Goal: Information Seeking & Learning: Learn about a topic

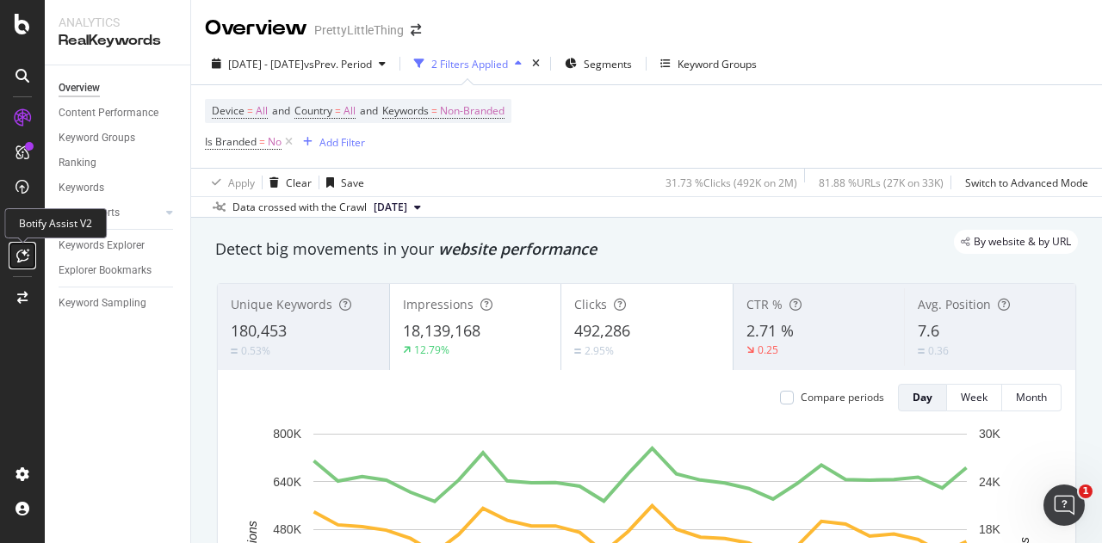
click at [28, 251] on icon at bounding box center [22, 256] width 13 height 14
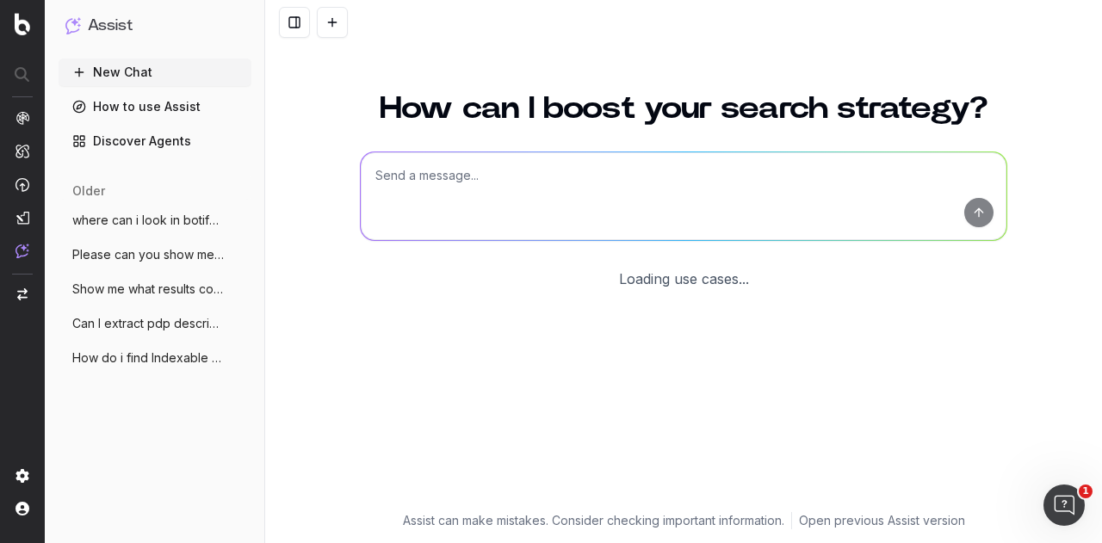
scroll to position [109, 0]
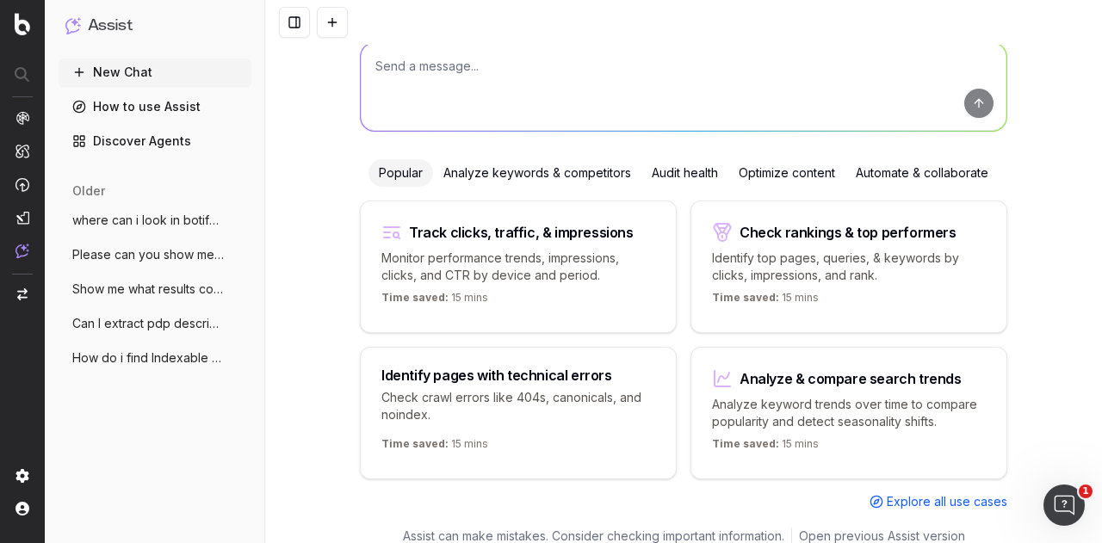
click at [136, 221] on span "where can i look in botify to see when g" at bounding box center [148, 220] width 152 height 17
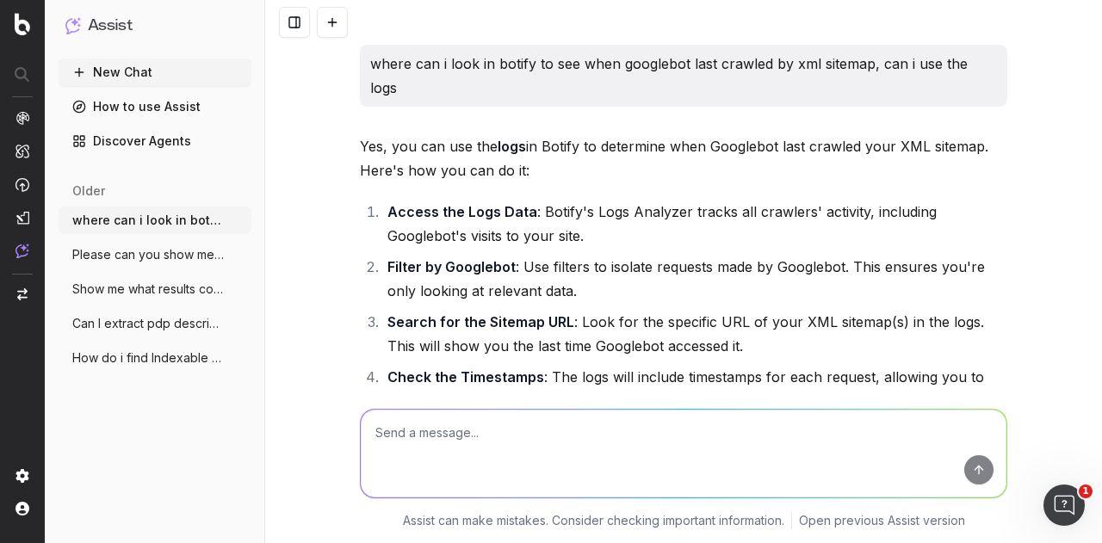
click at [129, 293] on span "Show me what results come up in Chat GPT" at bounding box center [148, 289] width 152 height 17
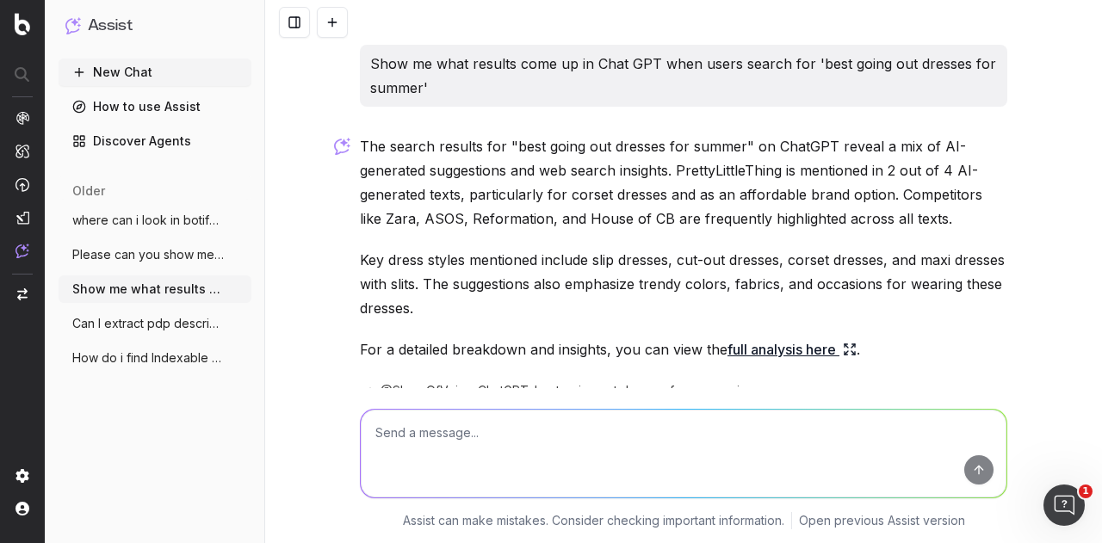
click at [129, 293] on span "Show me what results come up in Chat GPT" at bounding box center [148, 289] width 152 height 17
click at [131, 226] on span "where can i look in botify to see when g" at bounding box center [148, 220] width 152 height 17
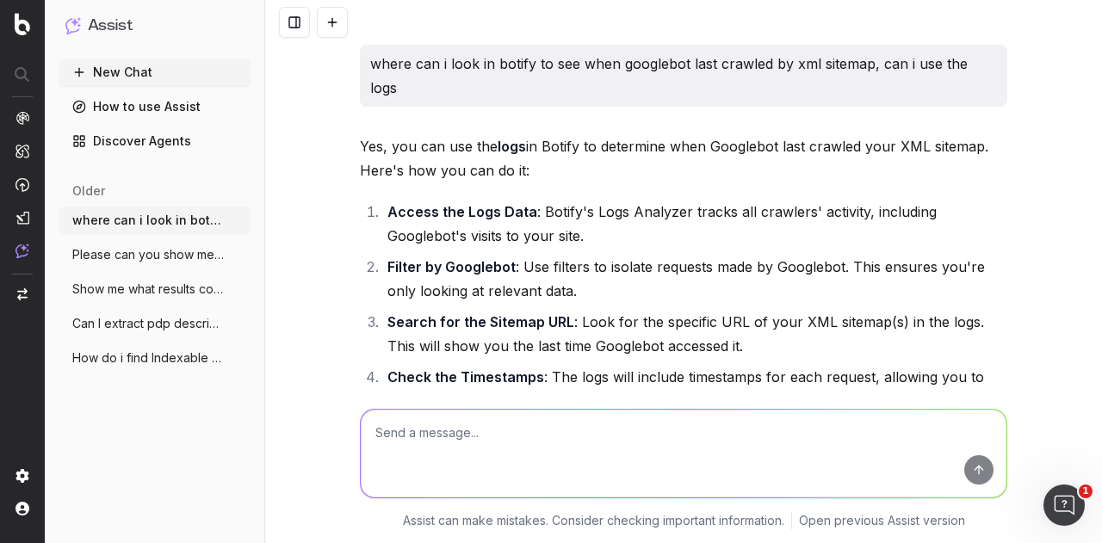
click at [115, 75] on button "New Chat" at bounding box center [155, 73] width 193 height 28
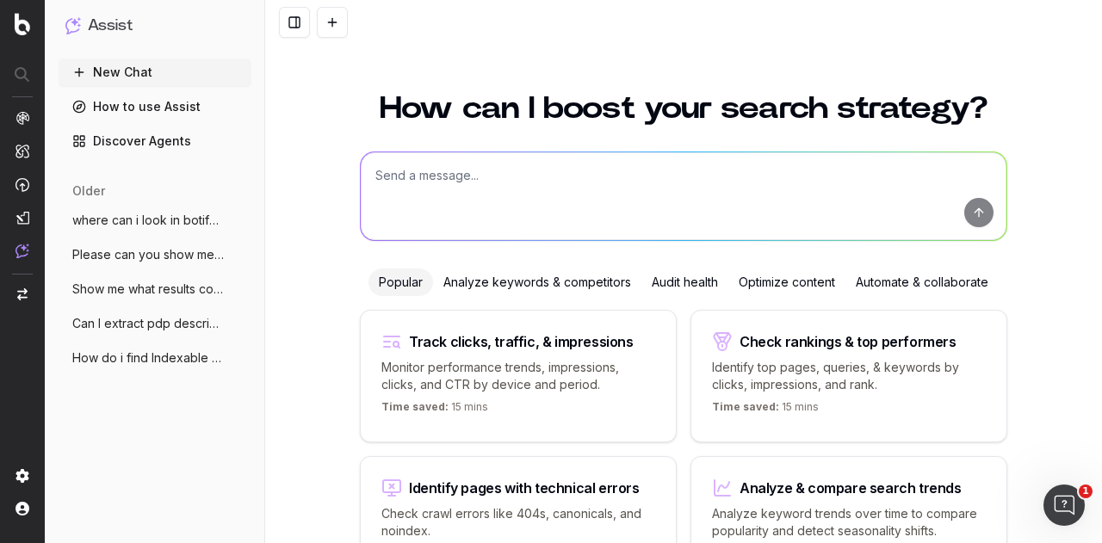
click at [447, 220] on textarea at bounding box center [684, 196] width 646 height 88
click at [523, 291] on div "Analyze keywords & competitors" at bounding box center [537, 283] width 208 height 28
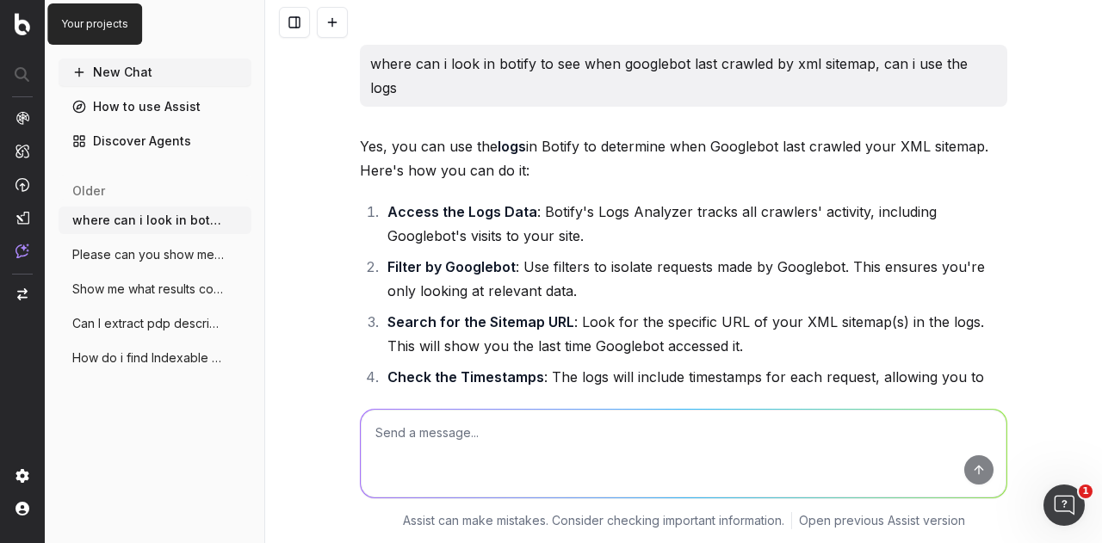
click at [18, 23] on img at bounding box center [23, 24] width 16 height 22
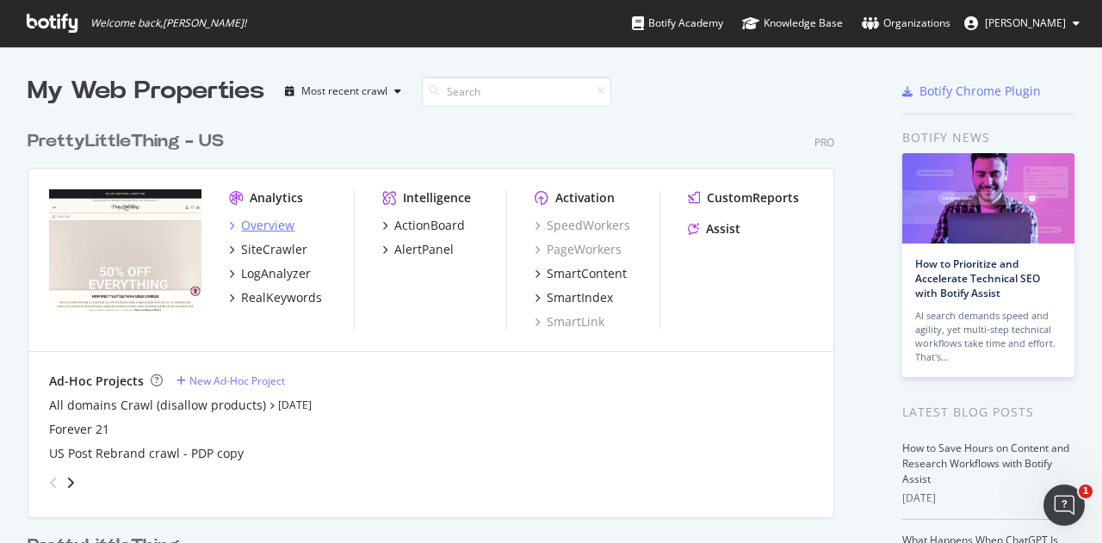
click at [276, 221] on div "Overview" at bounding box center [267, 225] width 53 height 17
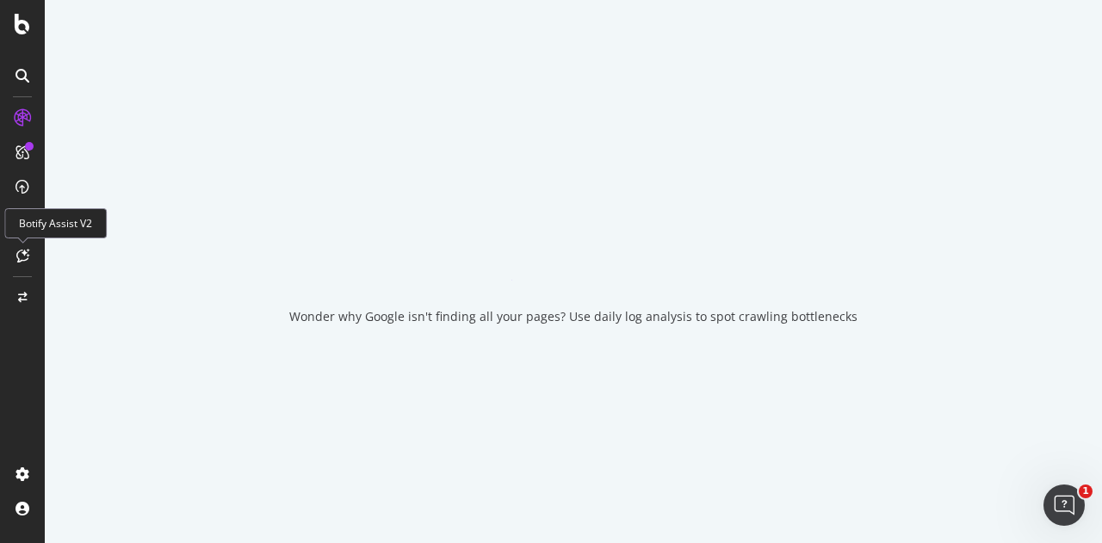
click at [31, 257] on div at bounding box center [23, 256] width 28 height 28
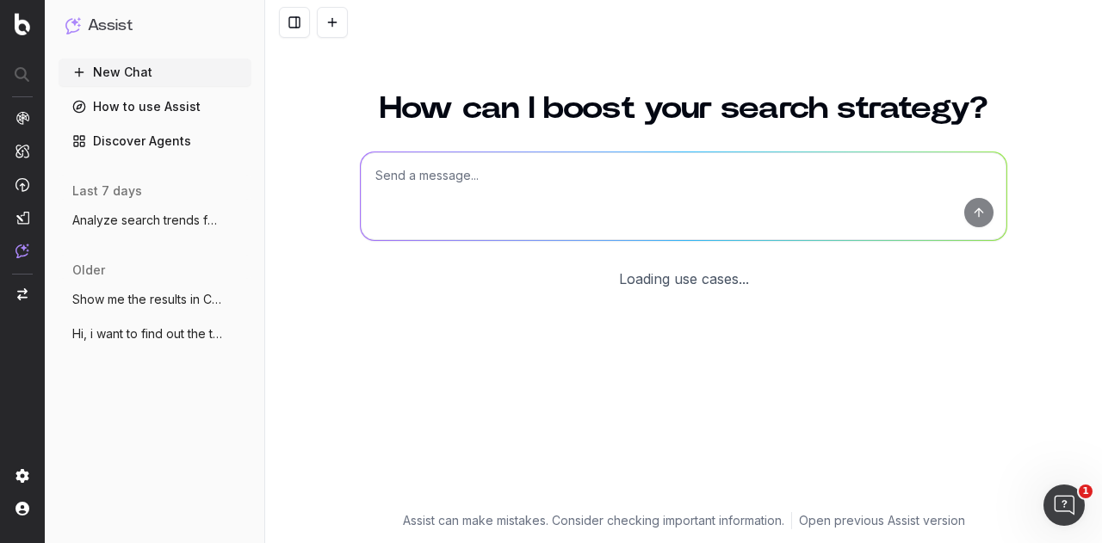
scroll to position [109, 0]
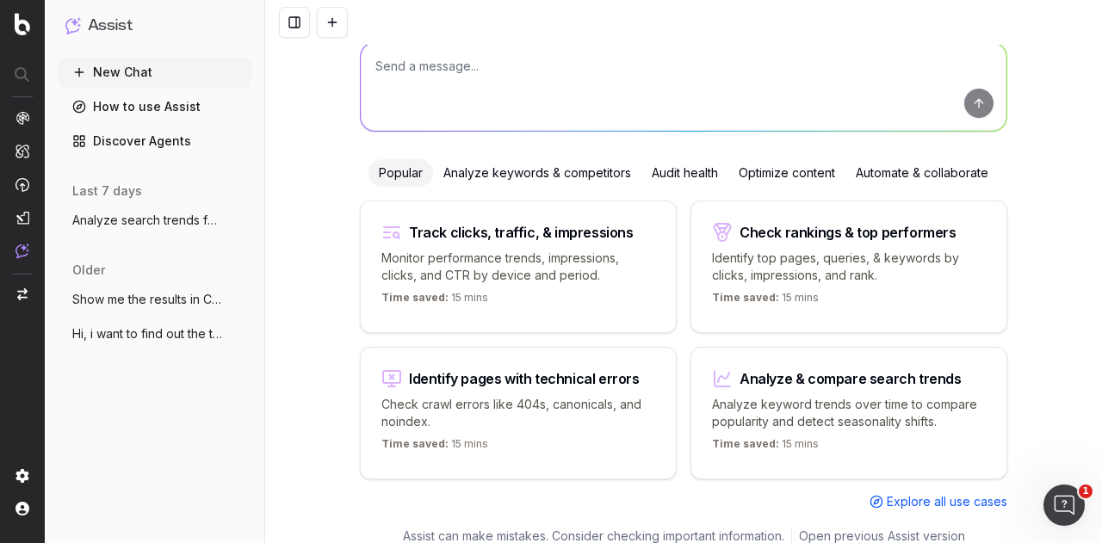
click at [564, 178] on div "Analyze keywords & competitors" at bounding box center [537, 173] width 208 height 28
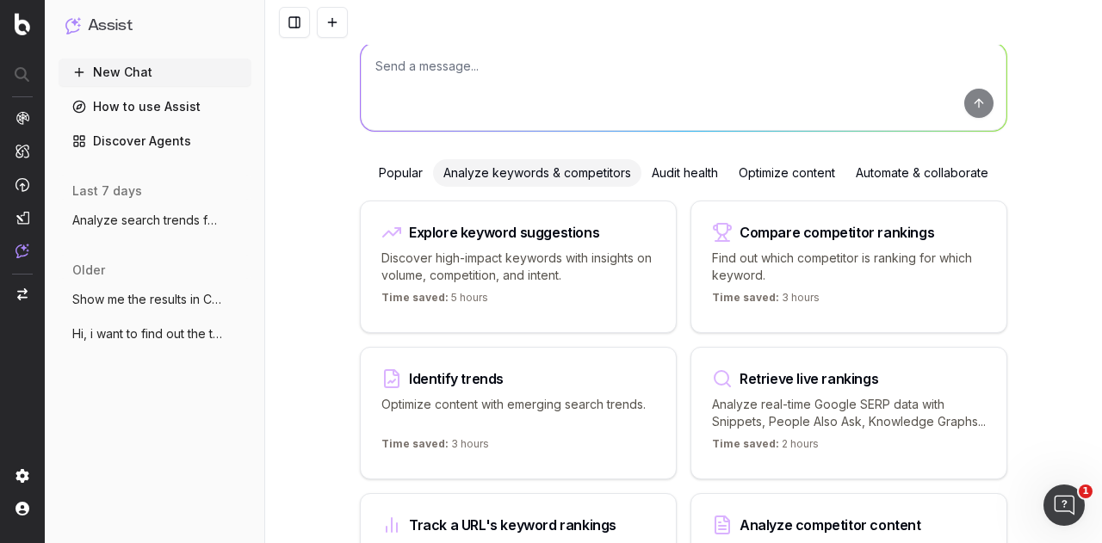
click at [500, 84] on textarea at bounding box center [684, 87] width 646 height 88
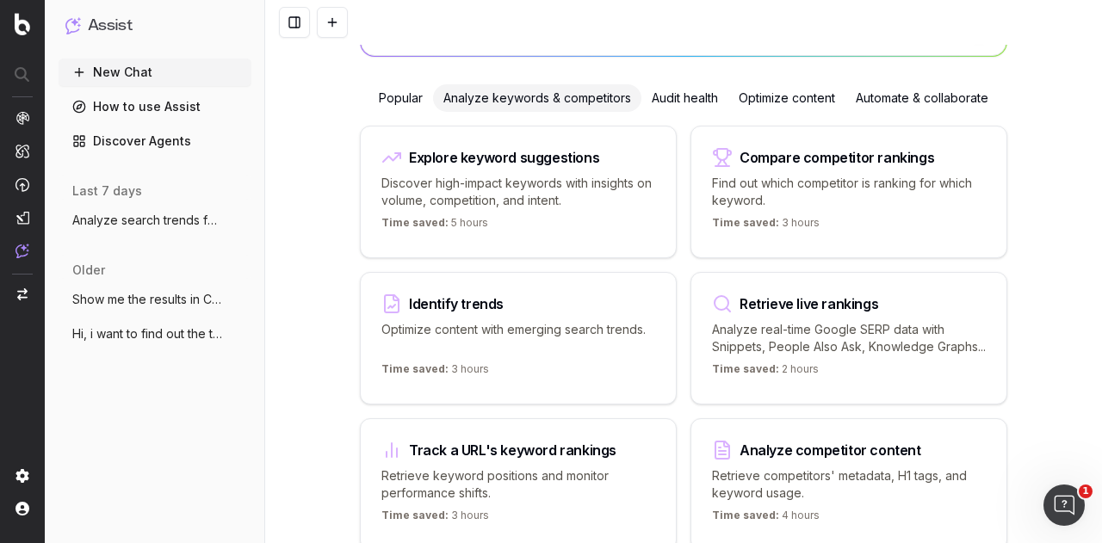
scroll to position [0, 0]
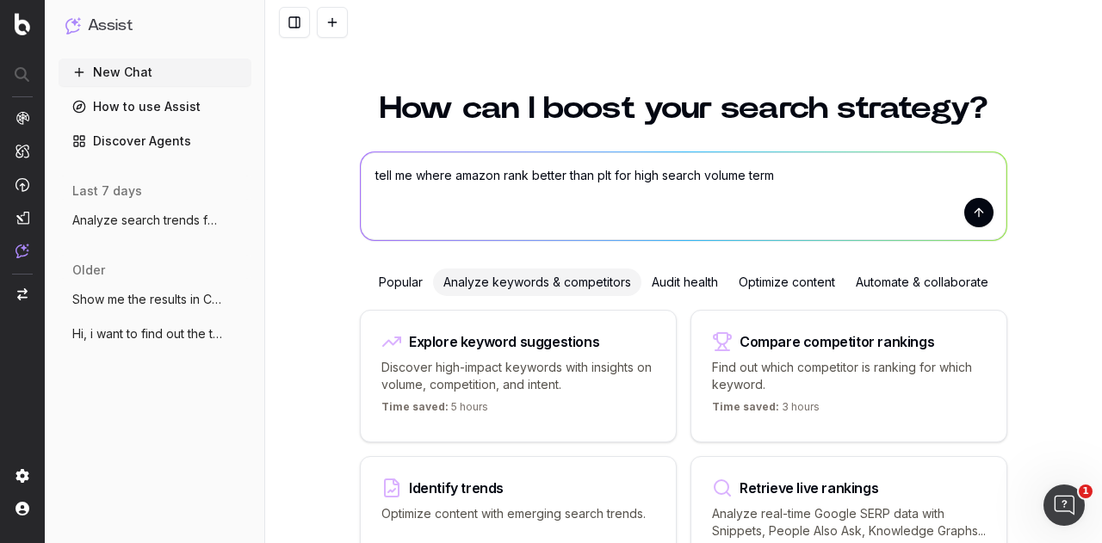
type textarea "tell me where amazon rank better than plt for high search volume terms"
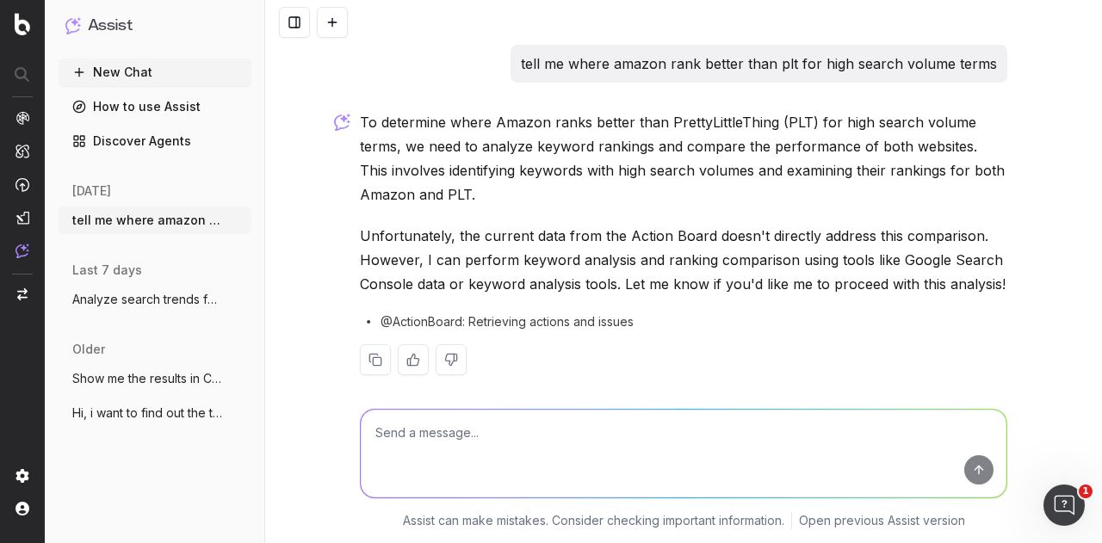
scroll to position [14, 0]
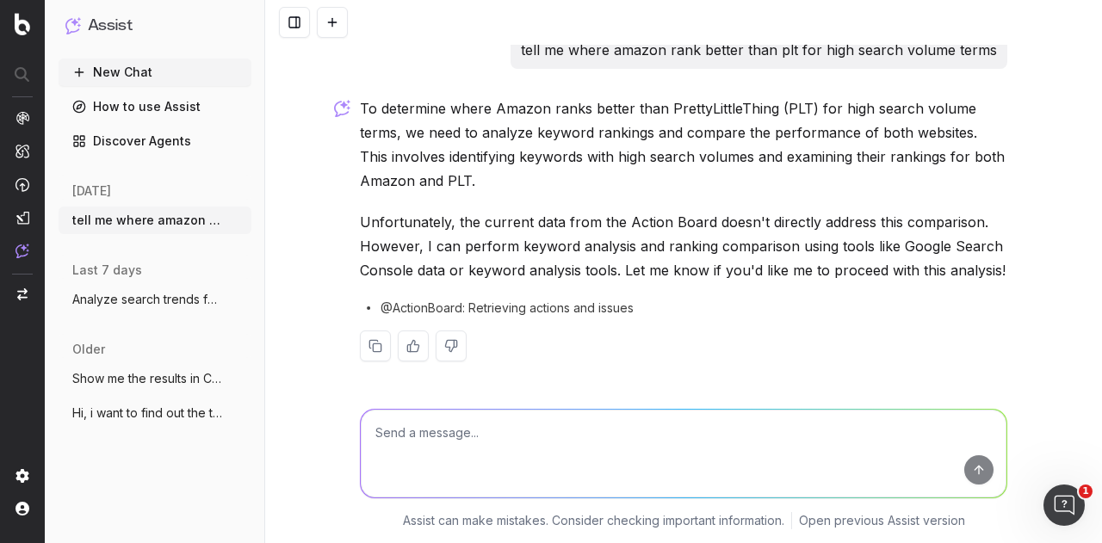
type textarea "e"
type textarea "yes pls"
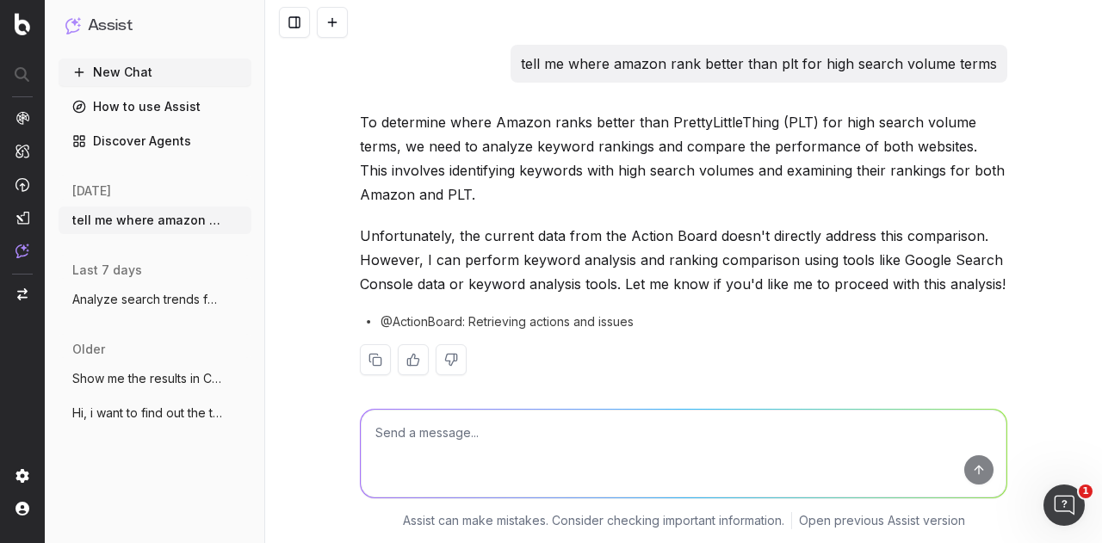
scroll to position [331, 0]
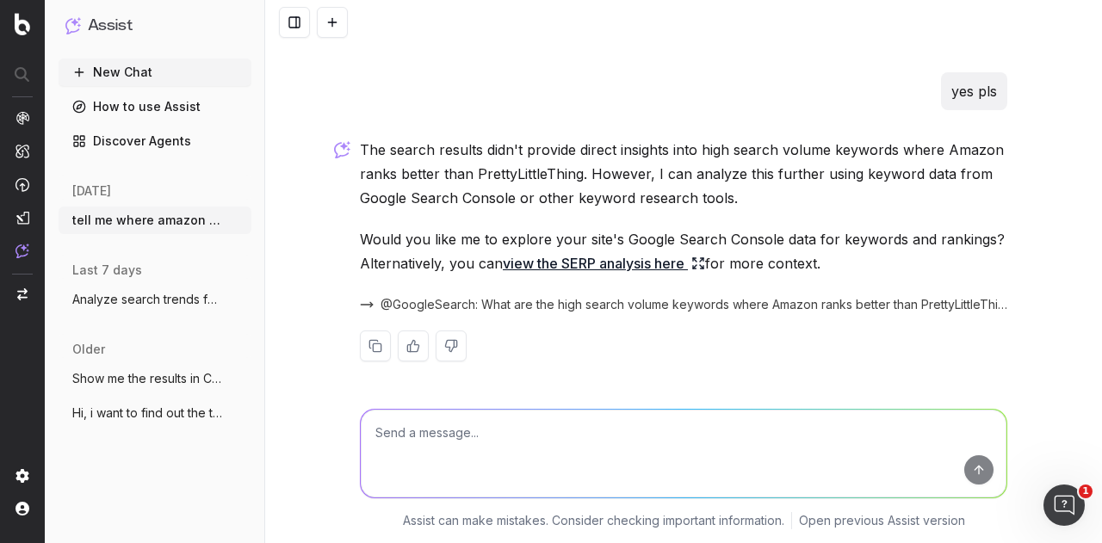
click at [174, 370] on span "Show me the results in Chat GPT for 'how" at bounding box center [148, 378] width 152 height 17
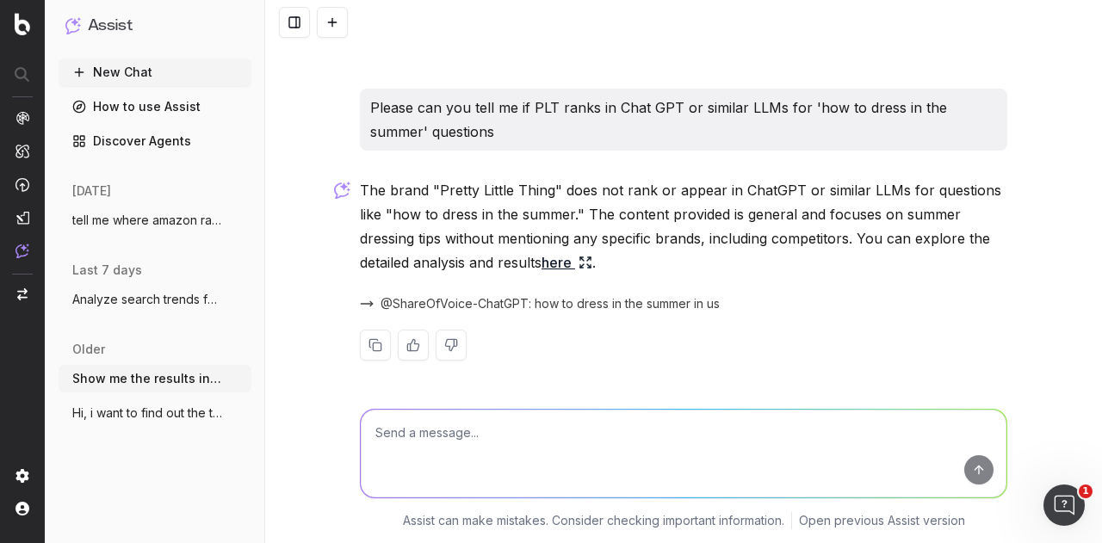
scroll to position [231, 0]
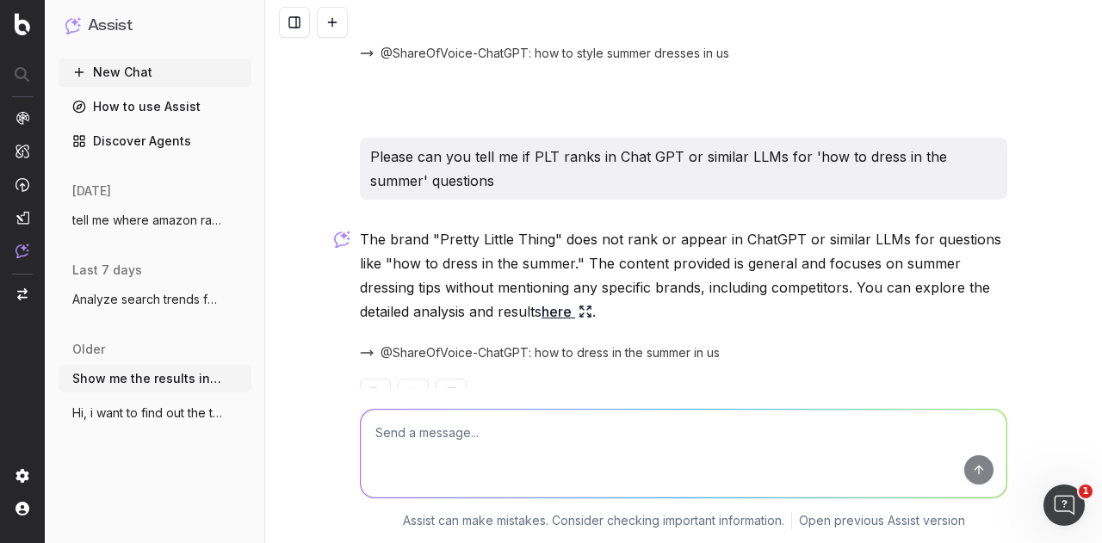
click at [107, 232] on button "tell me where amazon rank better than pl" at bounding box center [155, 221] width 193 height 28
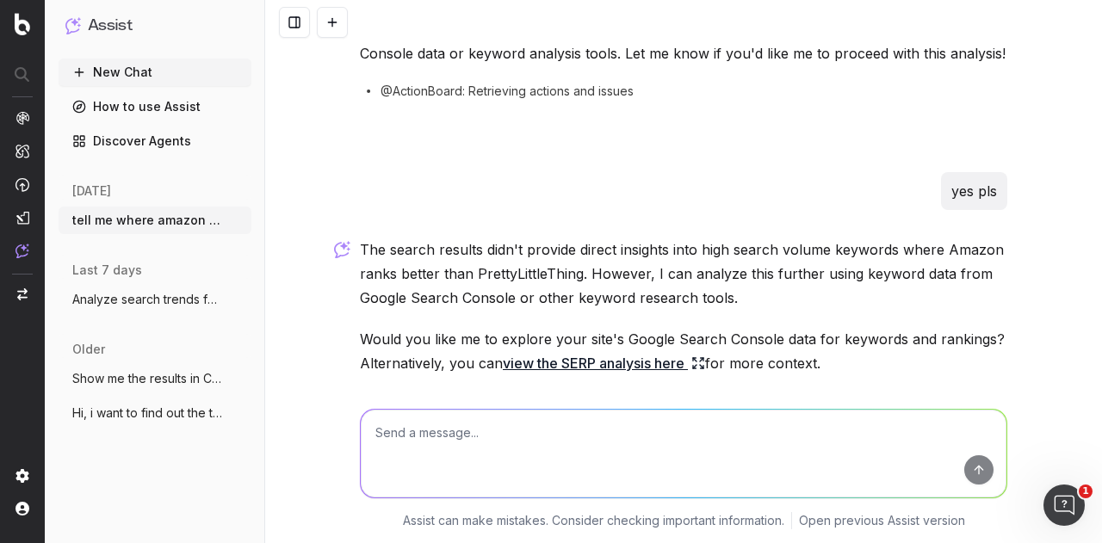
scroll to position [331, 0]
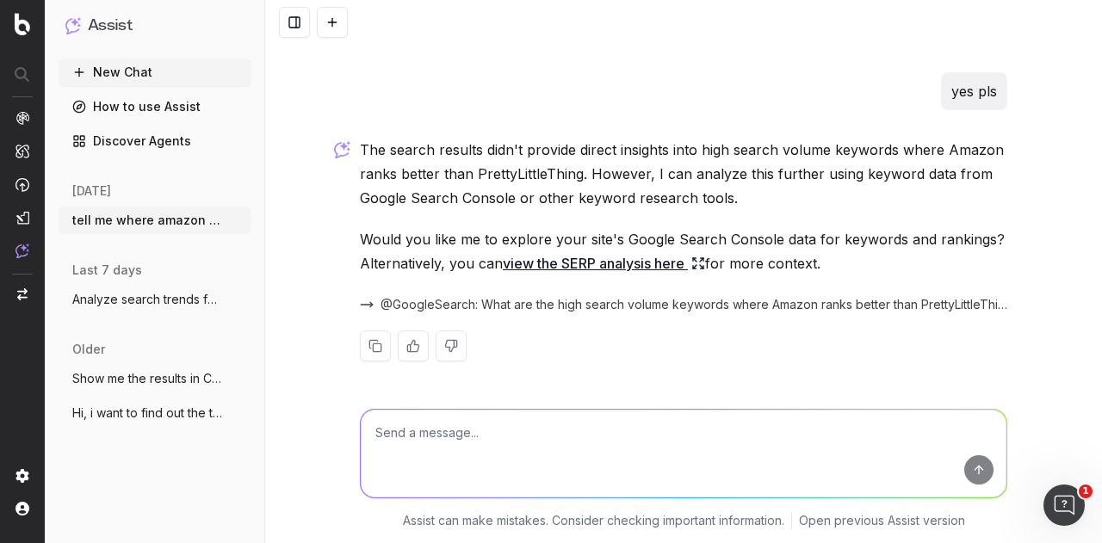
click at [460, 435] on textarea at bounding box center [684, 454] width 646 height 88
paste textarea "https://clubllondon.us/"
type textarea "tell me if hreflang is present on this site - https://clubllondon.us/"
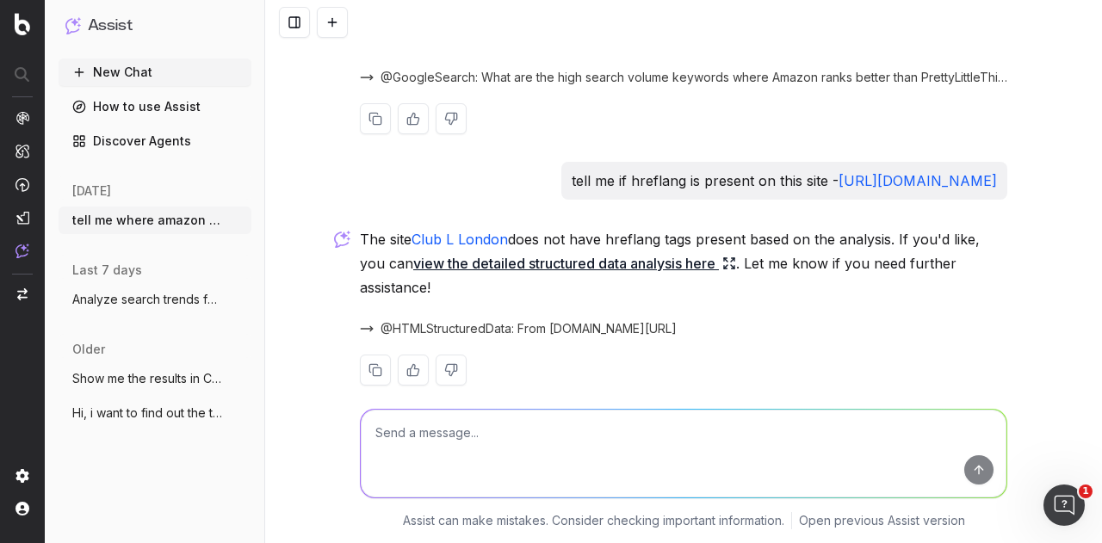
scroll to position [582, 0]
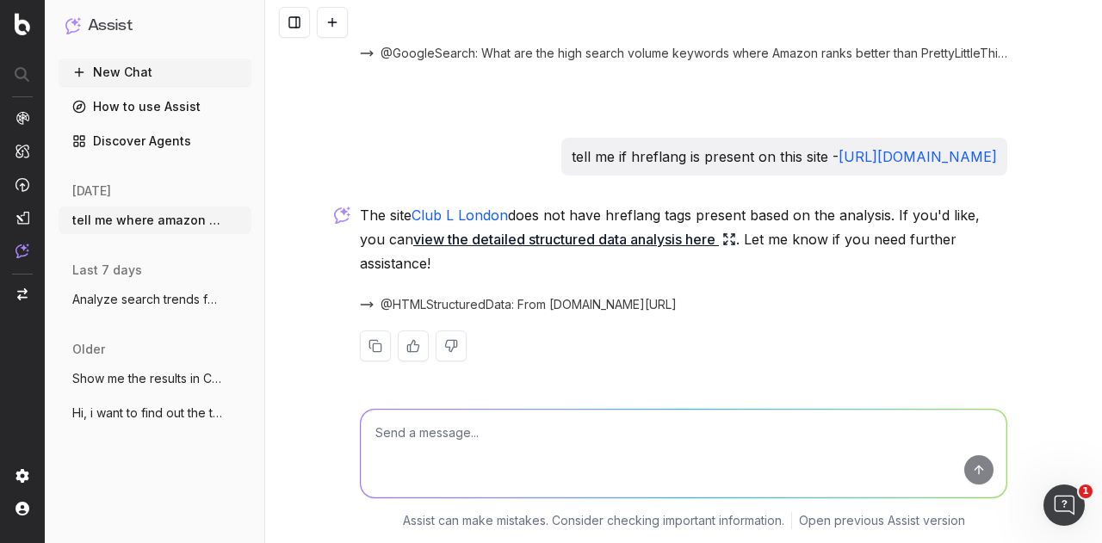
click at [138, 294] on span "Analyze search trends for: fall outfits" at bounding box center [148, 299] width 152 height 17
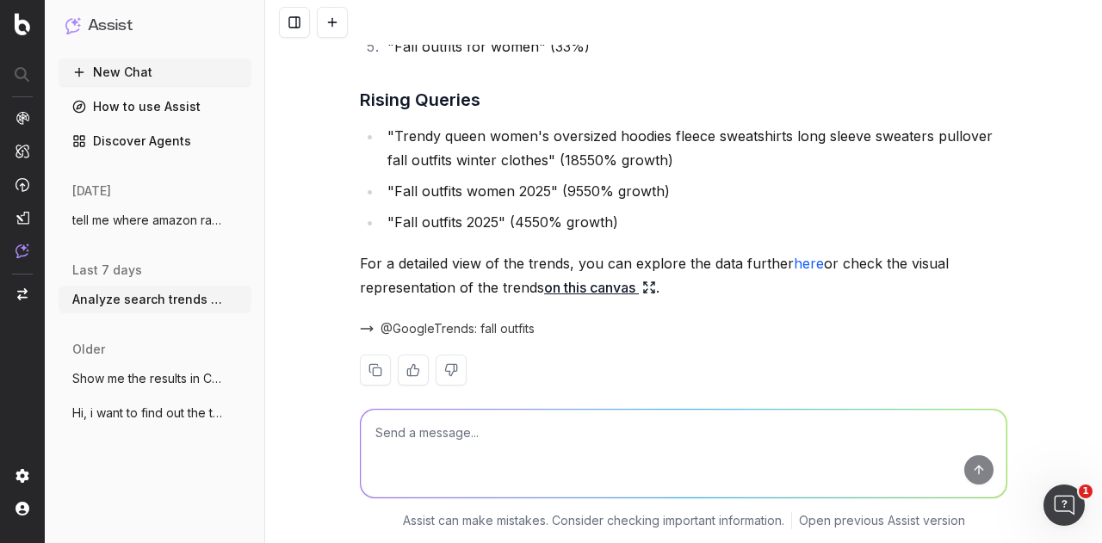
scroll to position [933, 0]
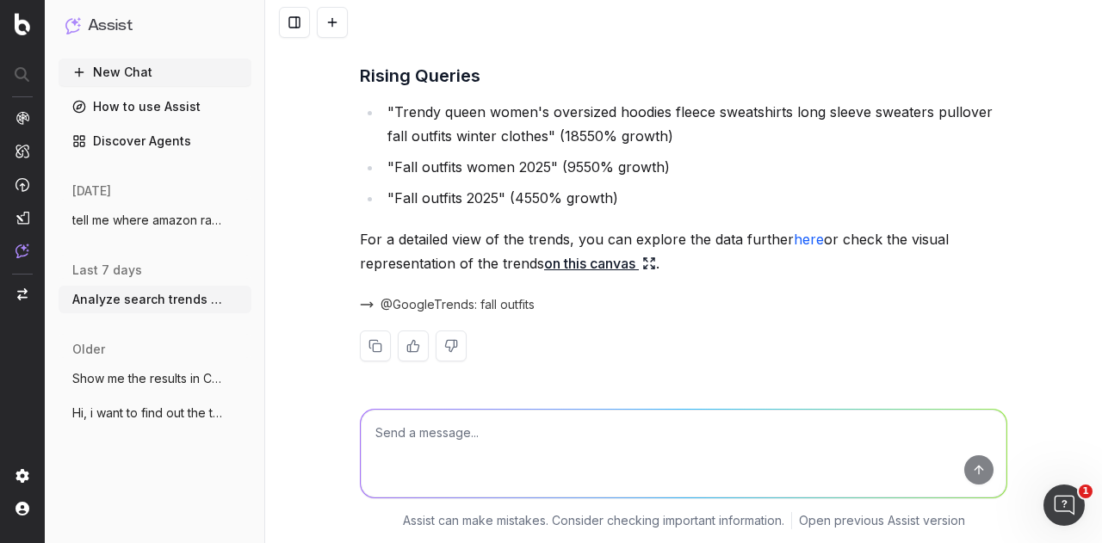
click at [146, 223] on span "tell me where amazon rank better than pl" at bounding box center [148, 220] width 152 height 17
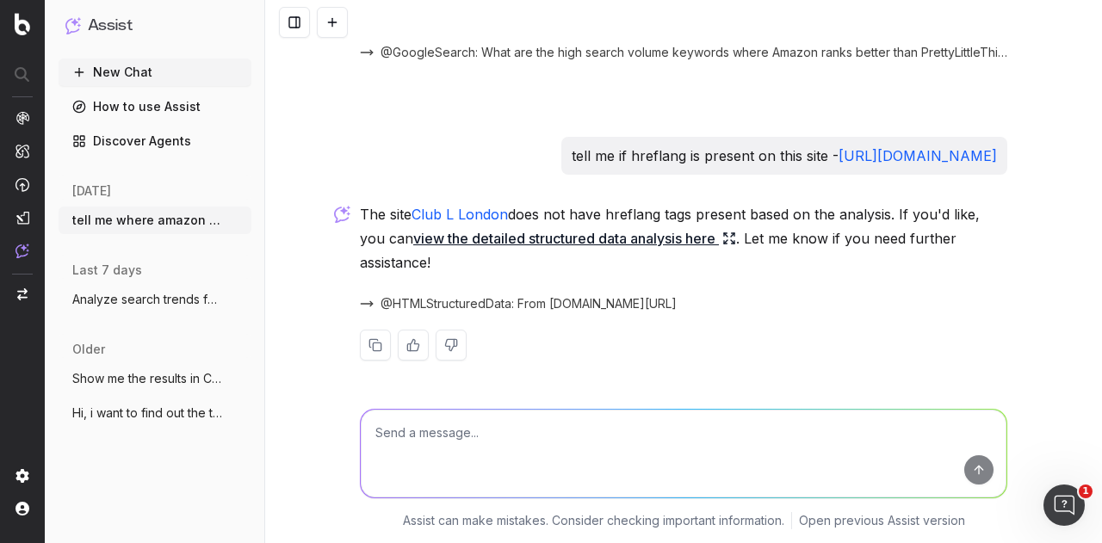
scroll to position [582, 0]
click at [135, 291] on span "Analyze search trends for: fall outfits" at bounding box center [148, 299] width 152 height 17
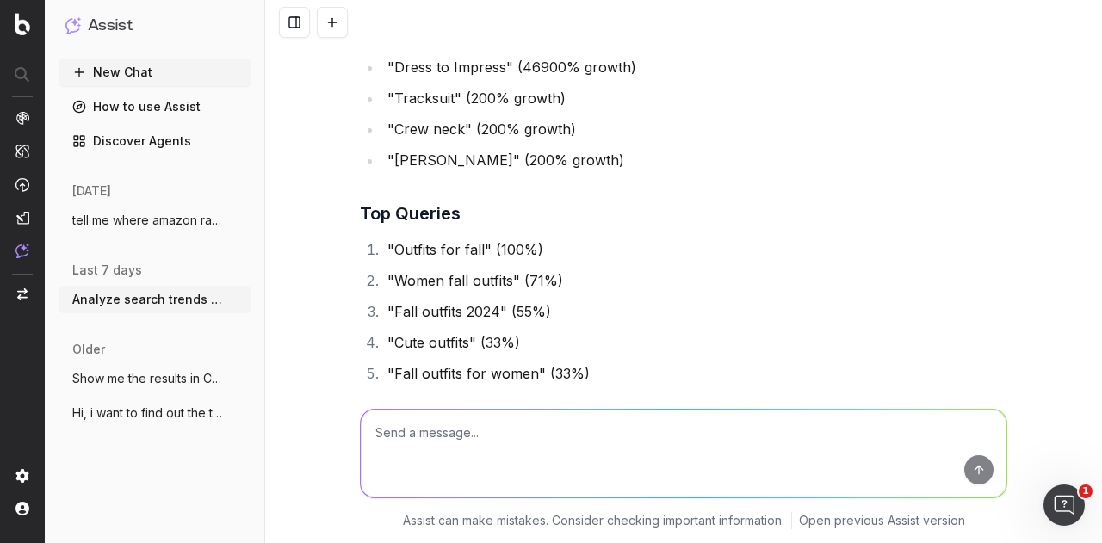
scroll to position [933, 0]
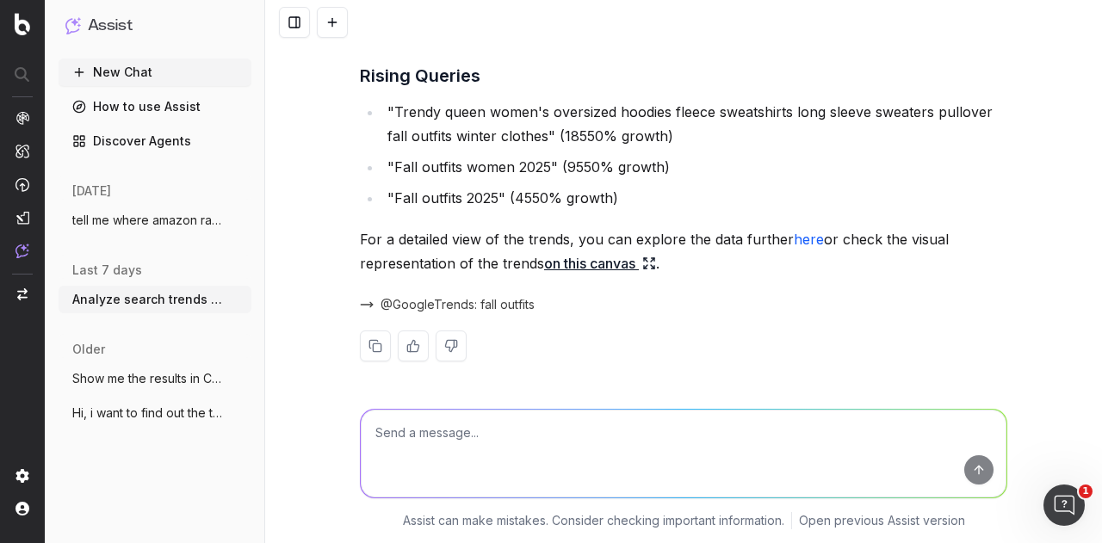
click at [404, 446] on textarea at bounding box center [684, 454] width 646 height 88
type textarea "can you review if breacrumbs are present or what structured data is present"
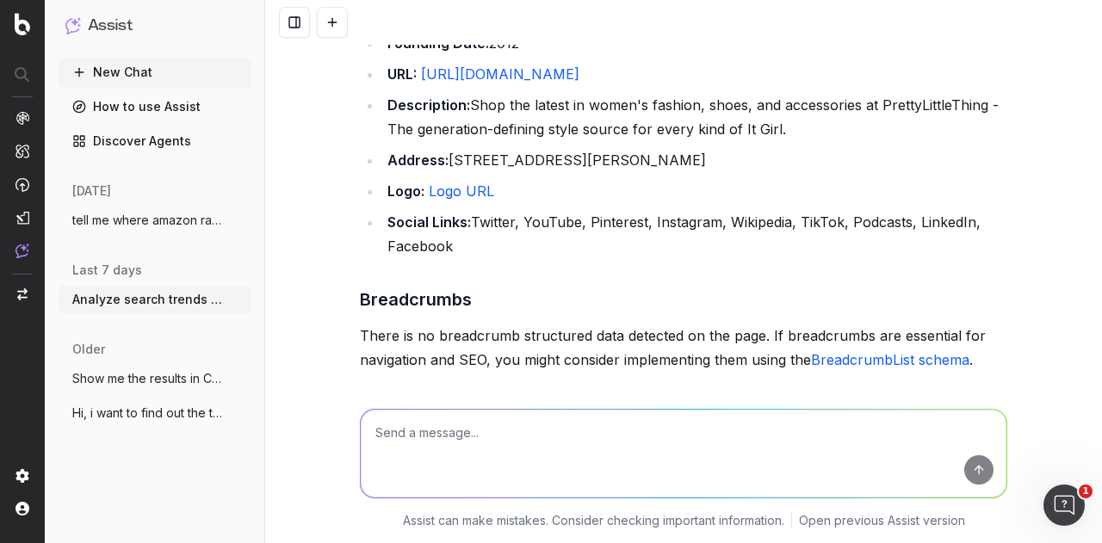
scroll to position [1788, 0]
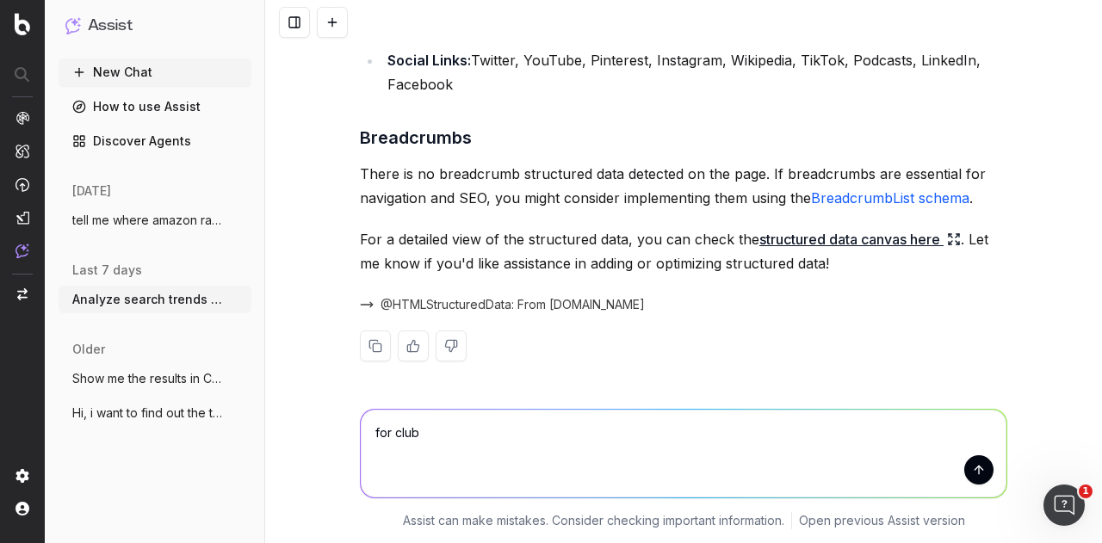
type textarea "for club l"
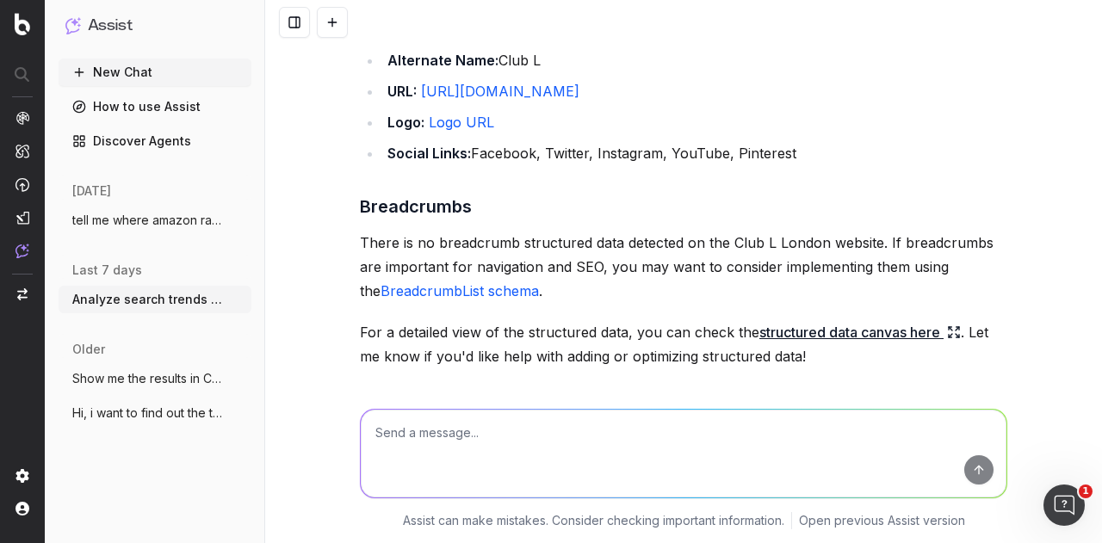
scroll to position [2725, 0]
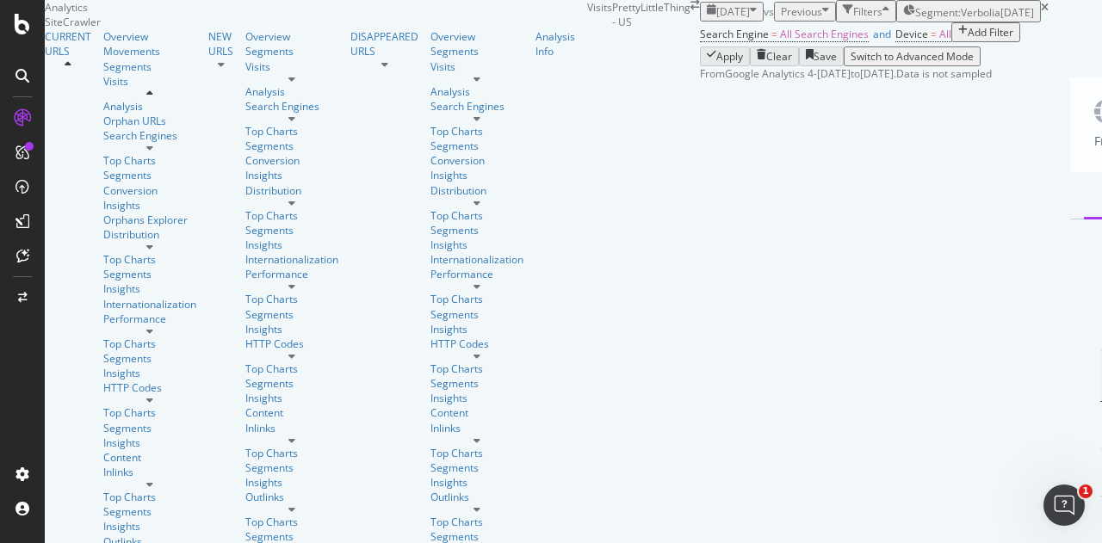
scroll to position [503, 823]
click at [103, 59] on div "Movements" at bounding box center [149, 51] width 93 height 15
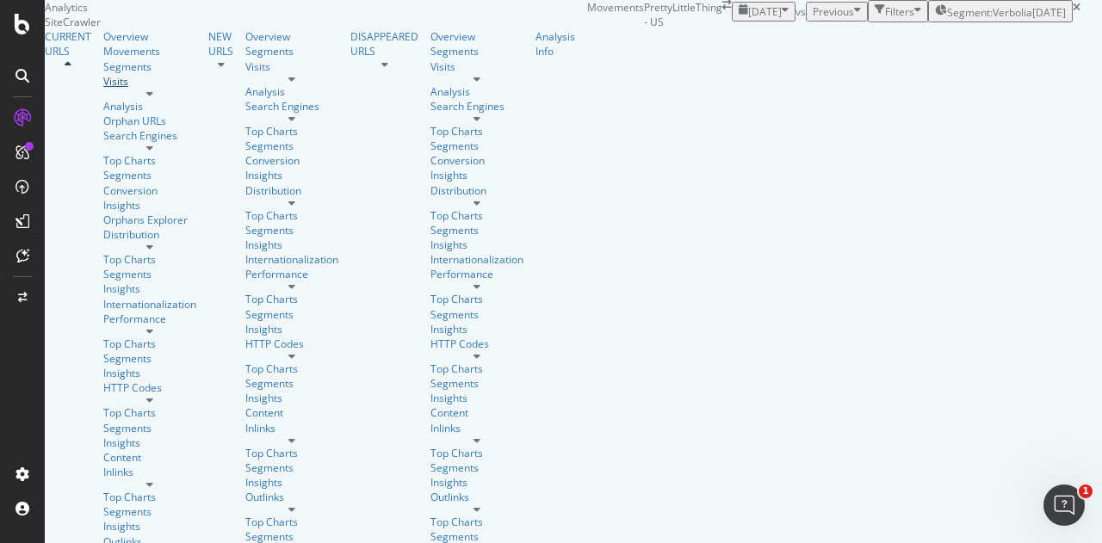
click at [103, 89] on div "Visits" at bounding box center [149, 81] width 93 height 15
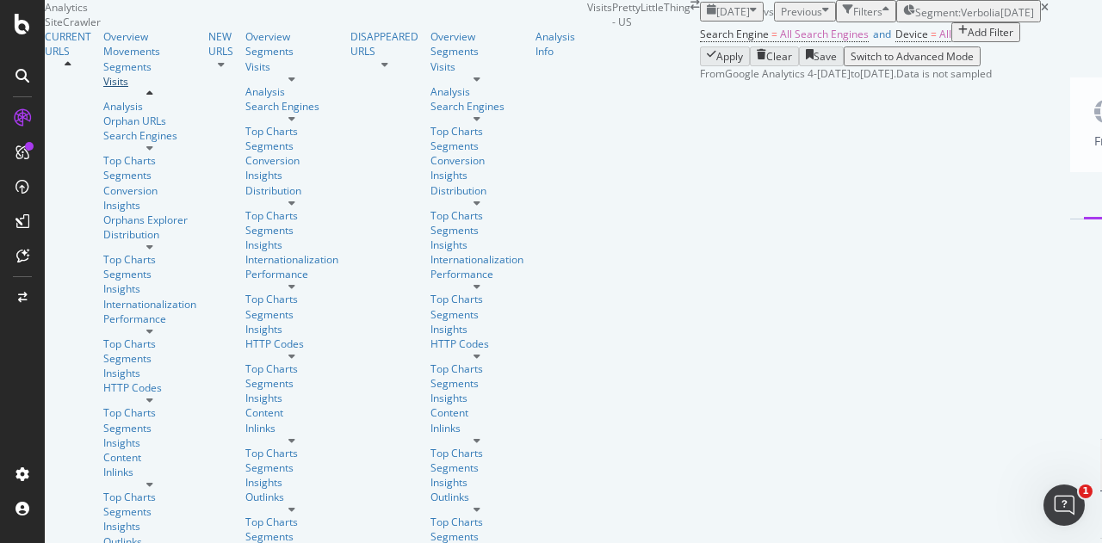
scroll to position [172, 0]
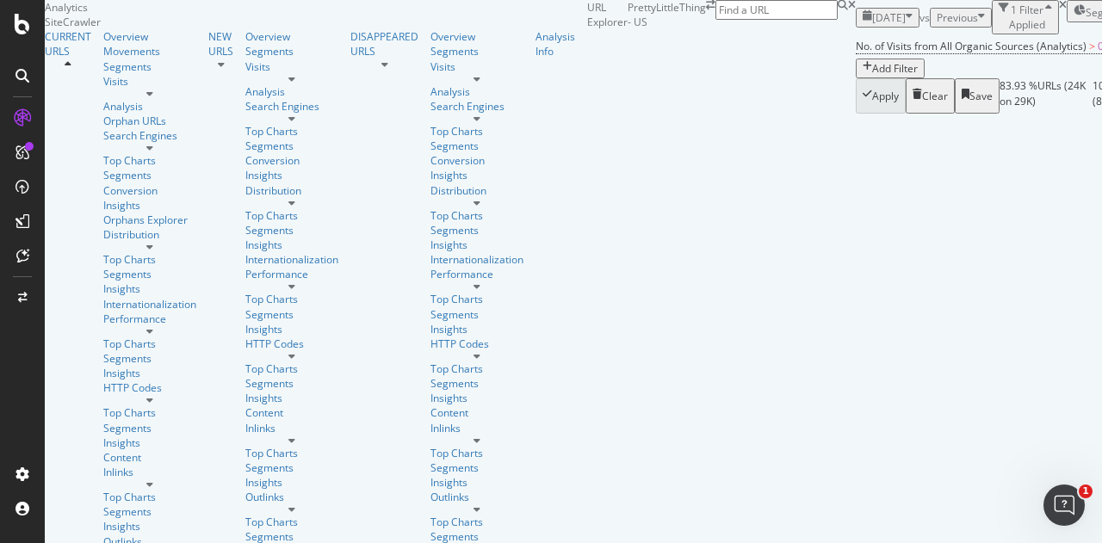
scroll to position [258, 0]
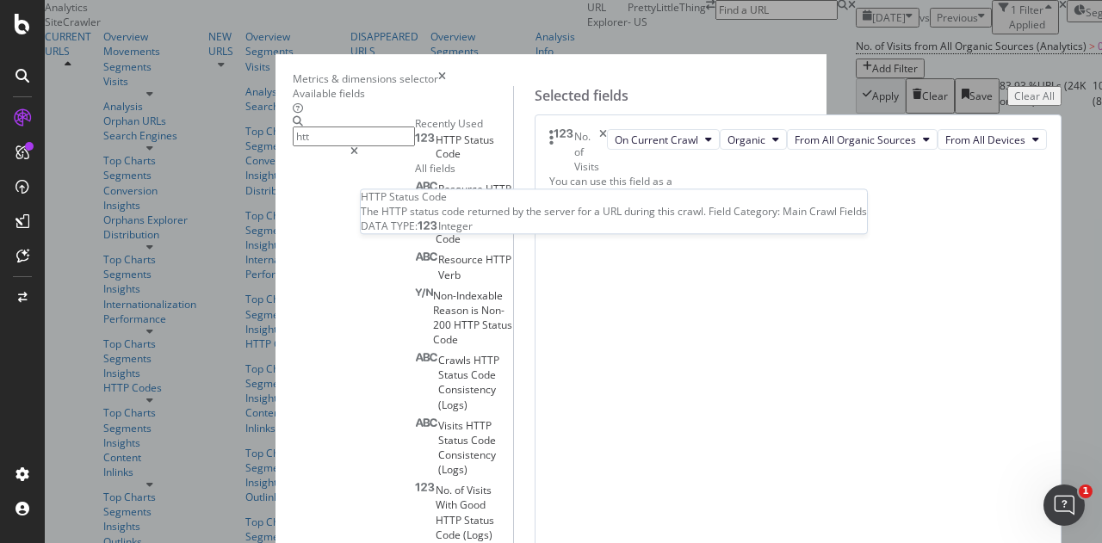
type input "htt"
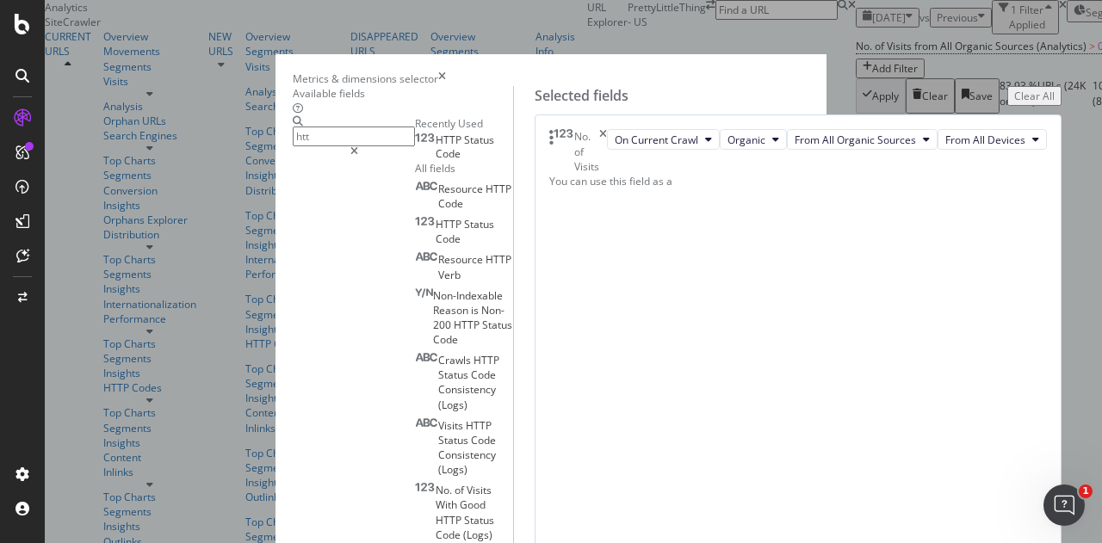
click at [458, 161] on div "HTTP Status Code" at bounding box center [464, 147] width 98 height 28
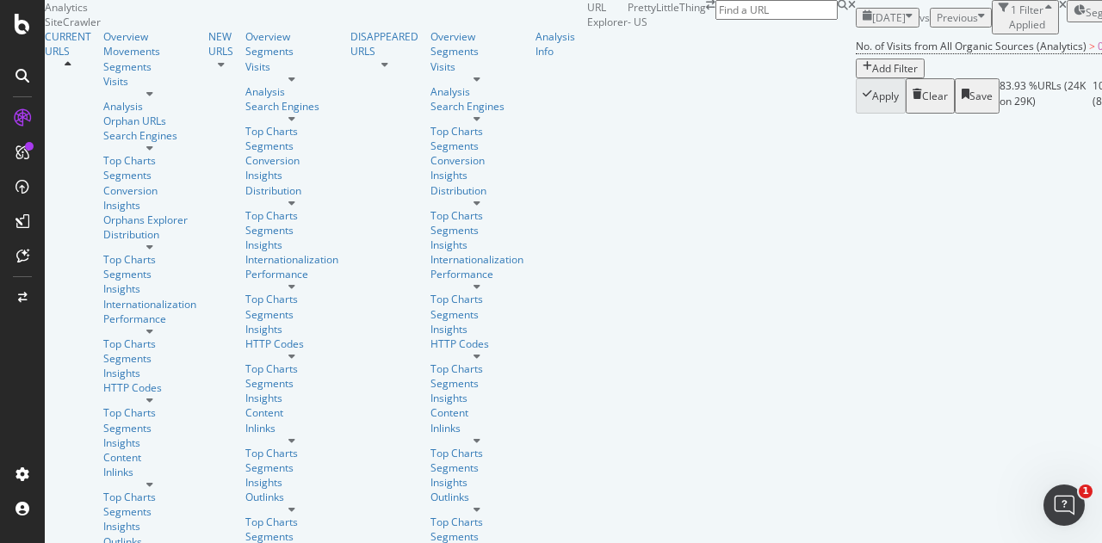
scroll to position [290, 0]
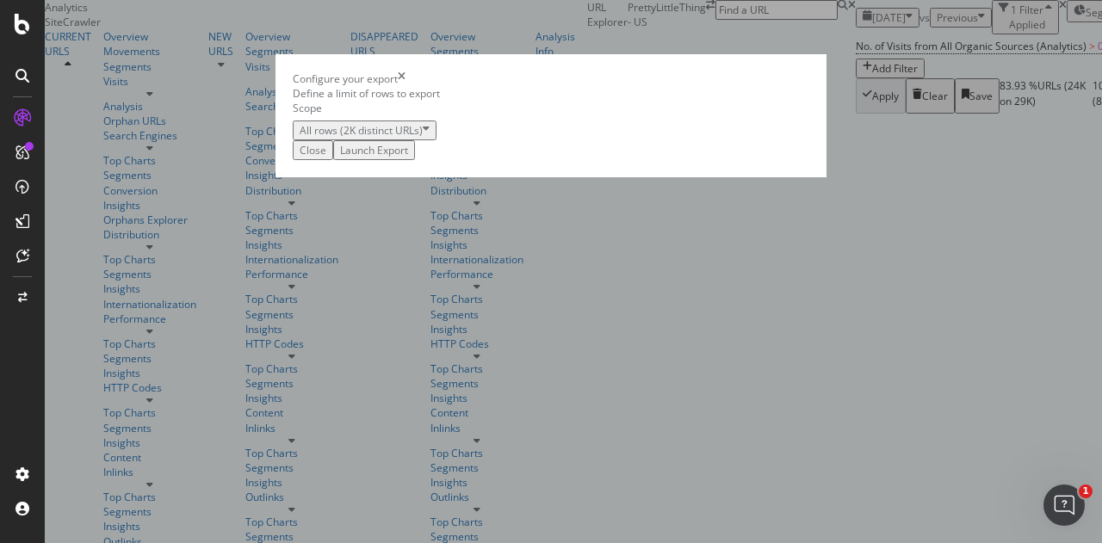
click at [408, 158] on div "Launch Export" at bounding box center [374, 150] width 68 height 15
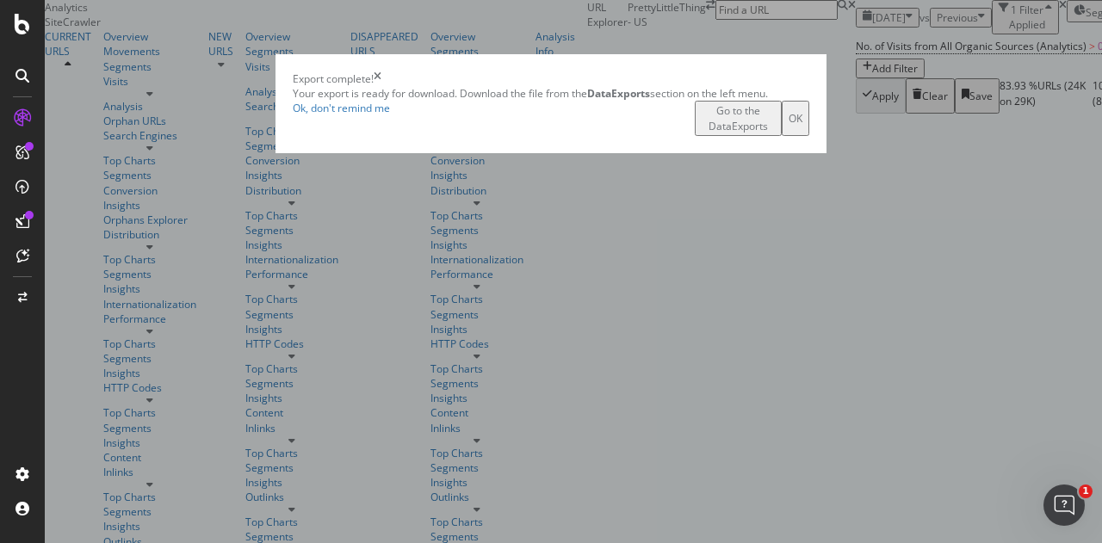
click at [381, 86] on icon "times" at bounding box center [378, 78] width 8 height 15
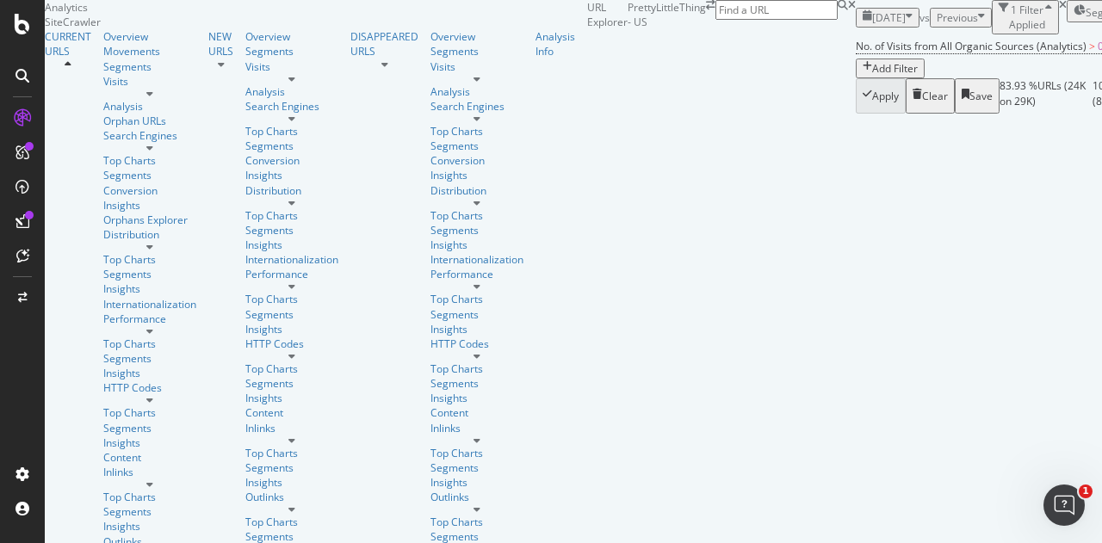
scroll to position [288, 0]
